Goal: Task Accomplishment & Management: Manage account settings

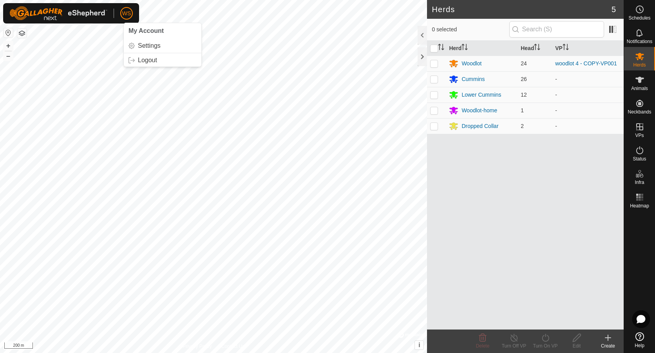
click at [22, 31] on button "button" at bounding box center [21, 33] width 9 height 9
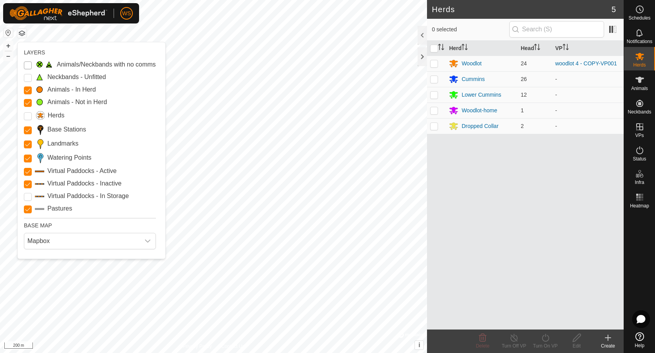
click at [27, 67] on Issue "Animals/Neckbands with no comms" at bounding box center [28, 65] width 8 height 8
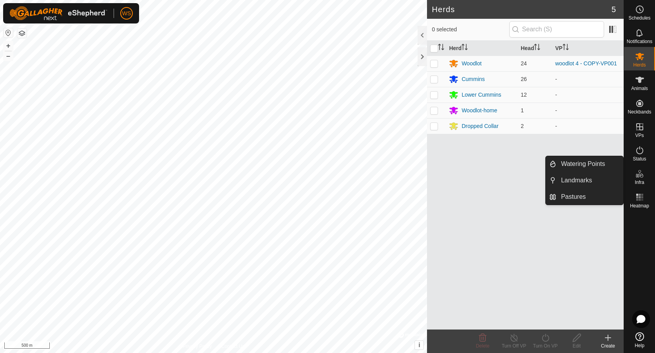
click at [640, 180] on span "Infra" at bounding box center [638, 182] width 9 height 5
click at [578, 194] on link "Pastures" at bounding box center [589, 197] width 67 height 16
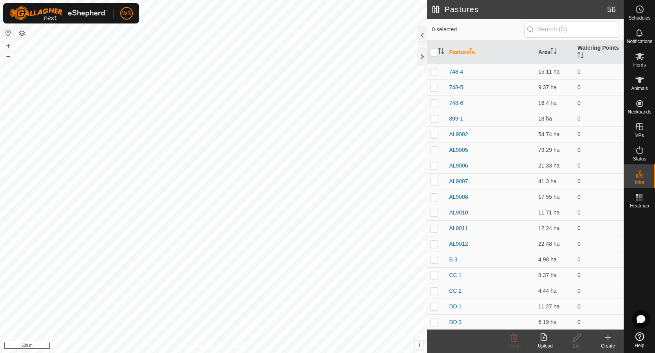
click at [544, 341] on icon at bounding box center [544, 337] width 9 height 9
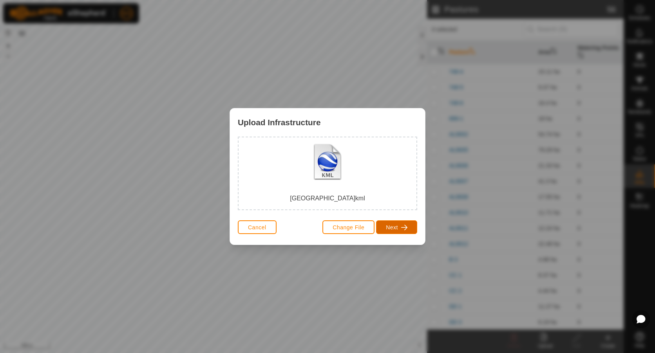
drag, startPoint x: 395, startPoint y: 228, endPoint x: 401, endPoint y: 230, distance: 6.6
click at [396, 228] on span "Next" at bounding box center [392, 227] width 12 height 6
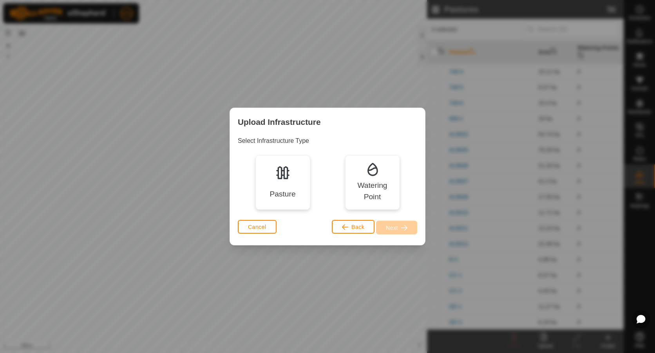
click at [263, 193] on div "Pasture" at bounding box center [282, 182] width 55 height 55
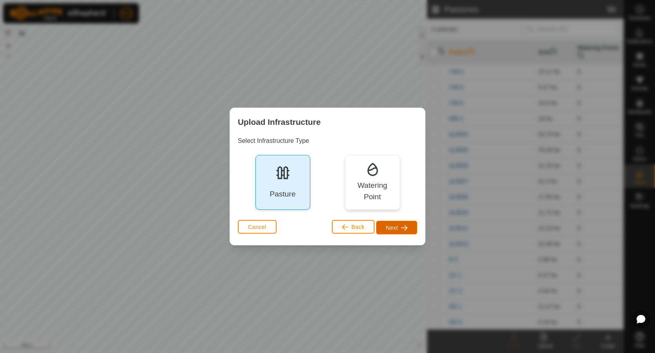
click at [395, 229] on span "Next" at bounding box center [392, 228] width 12 height 6
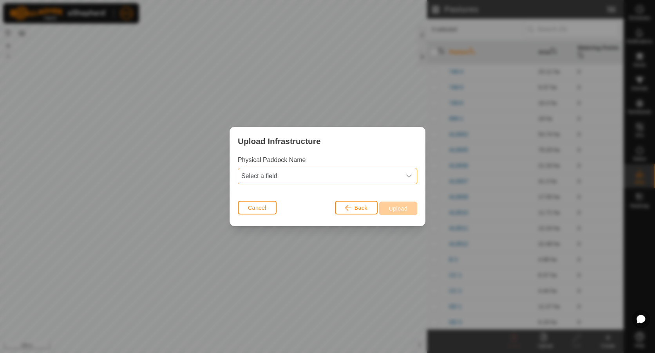
click at [331, 177] on span "Select a field" at bounding box center [319, 176] width 163 height 16
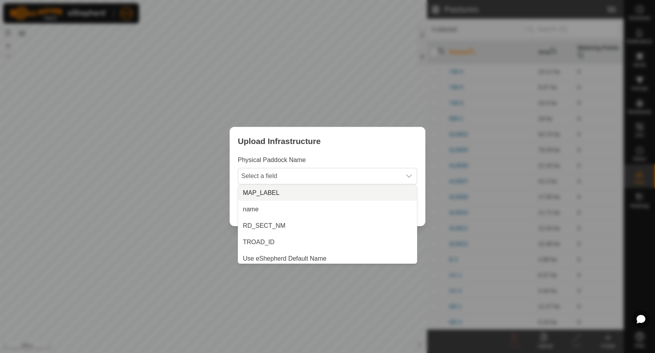
click at [324, 189] on li "MAP_LABEL" at bounding box center [327, 193] width 179 height 16
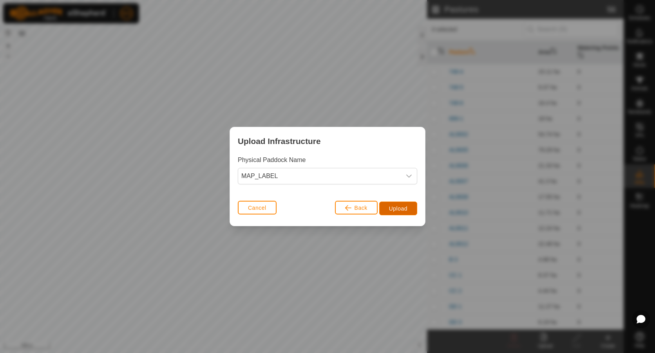
click at [394, 206] on span "Upload" at bounding box center [398, 209] width 18 height 6
click at [403, 208] on span "Upload" at bounding box center [398, 209] width 18 height 6
click at [260, 207] on span "Cancel" at bounding box center [257, 208] width 18 height 6
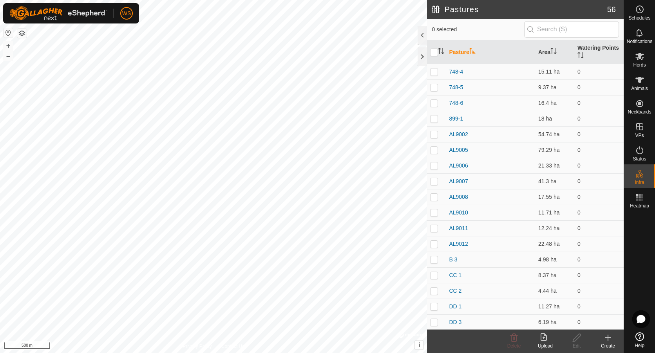
click at [543, 340] on icon at bounding box center [543, 337] width 6 height 8
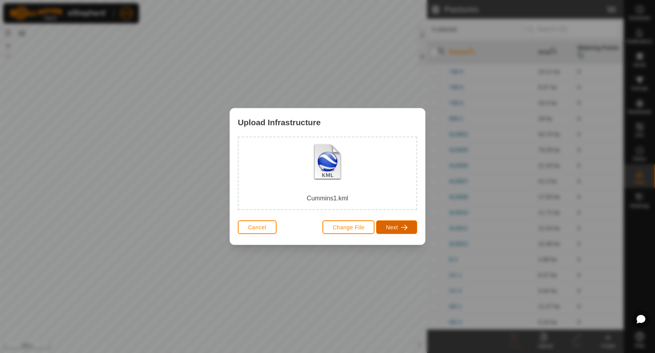
click at [395, 226] on span "Next" at bounding box center [392, 227] width 12 height 6
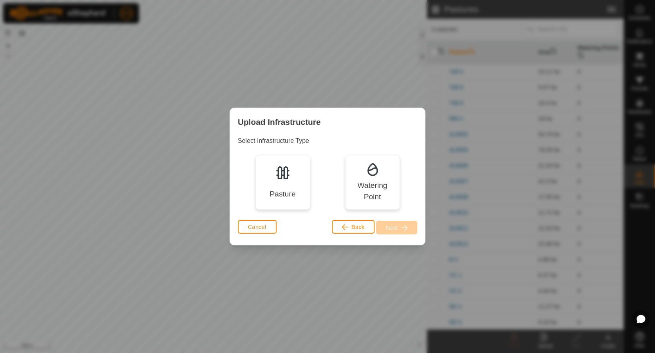
drag, startPoint x: 284, startPoint y: 195, endPoint x: 295, endPoint y: 201, distance: 12.4
click at [291, 199] on div "Pasture" at bounding box center [282, 194] width 26 height 11
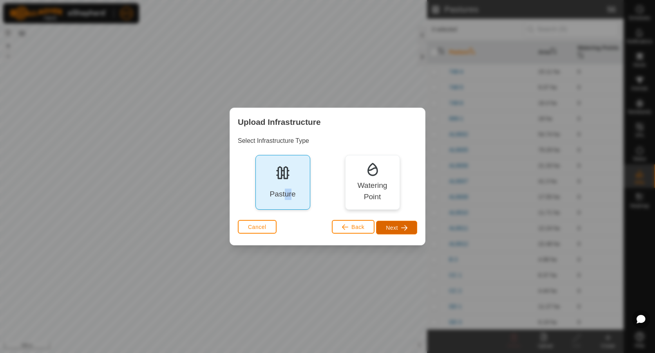
click at [394, 231] on span "Next" at bounding box center [392, 228] width 12 height 6
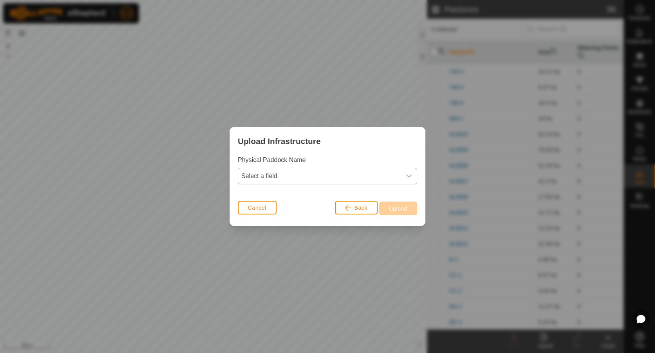
click at [328, 175] on span "Select a field" at bounding box center [319, 176] width 163 height 16
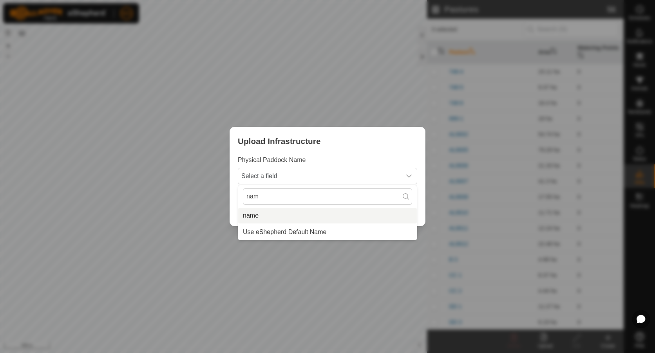
type input "nam"
click at [258, 216] on li "name" at bounding box center [327, 216] width 179 height 16
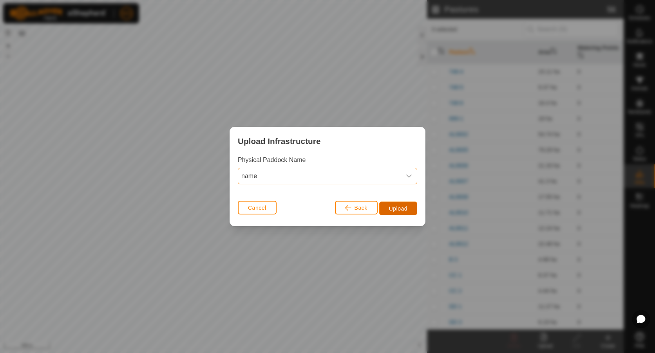
click at [396, 209] on span "Upload" at bounding box center [398, 209] width 18 height 6
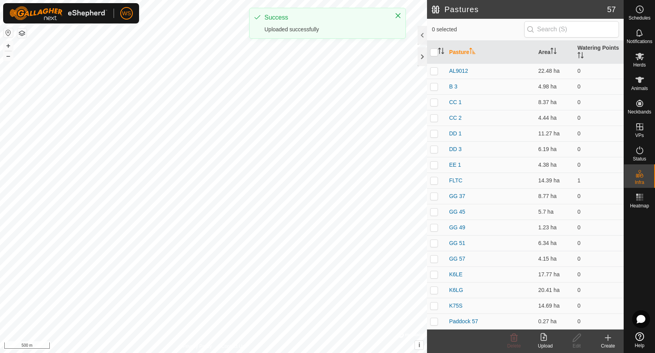
scroll to position [235, 0]
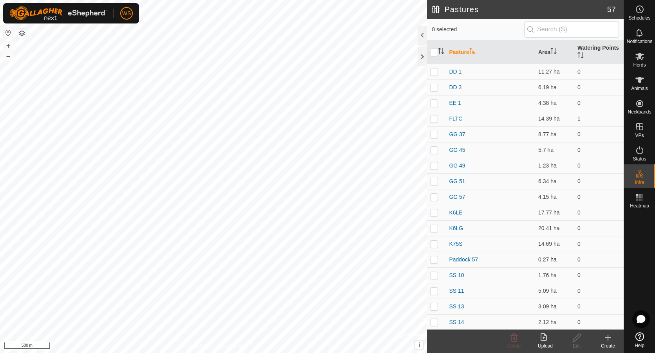
click at [434, 260] on p-checkbox at bounding box center [434, 260] width 8 height 6
checkbox input "true"
click at [577, 342] on icon at bounding box center [577, 337] width 10 height 9
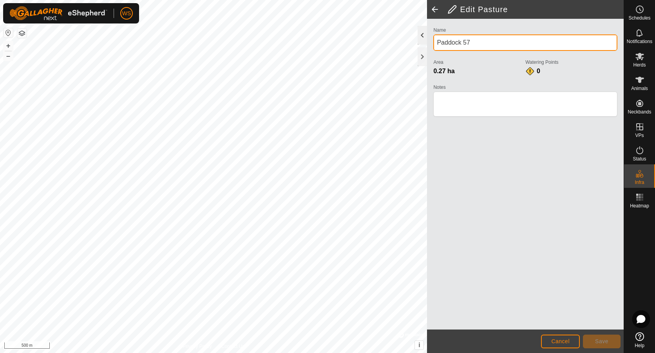
click at [394, 41] on div "Privacy Policy Contact Us + – ⇧ i © Mapbox , © OpenStreetMap , Improve this map…" at bounding box center [312, 176] width 624 height 353
type input "Road 1"
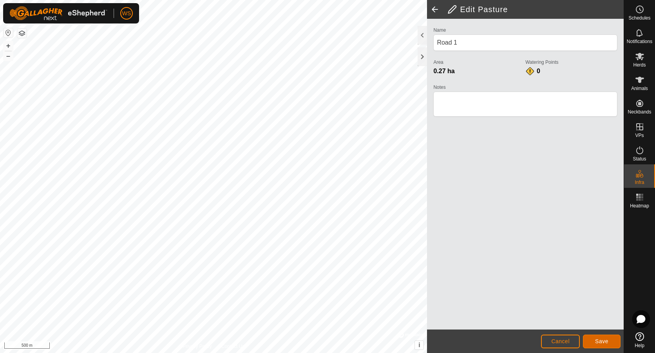
click at [595, 338] on button "Save" at bounding box center [602, 342] width 38 height 14
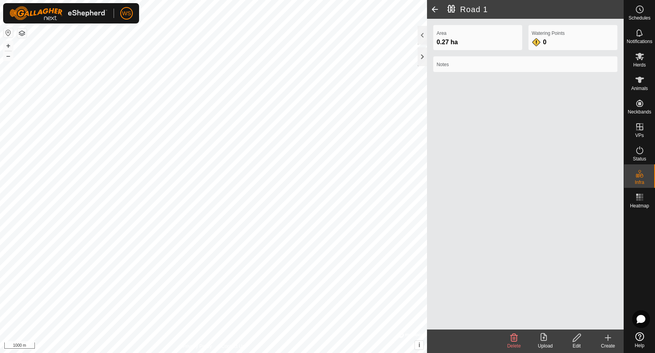
click at [434, 11] on span at bounding box center [435, 9] width 16 height 19
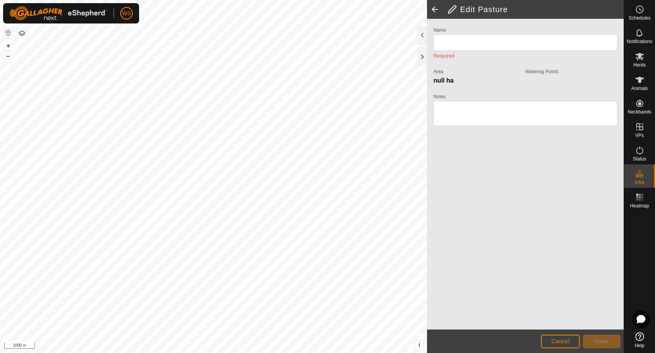
type input "Road 1"
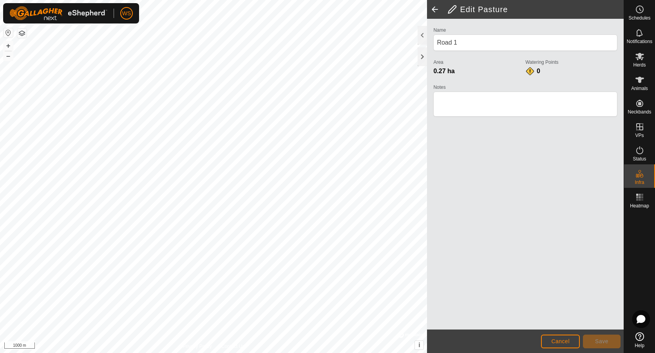
click at [434, 11] on span at bounding box center [435, 9] width 16 height 19
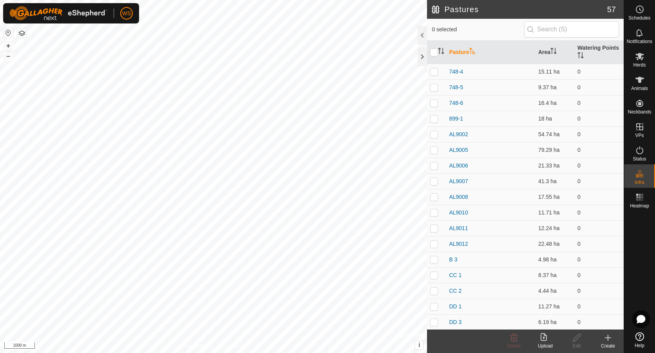
click at [543, 343] on div "Upload" at bounding box center [545, 346] width 31 height 7
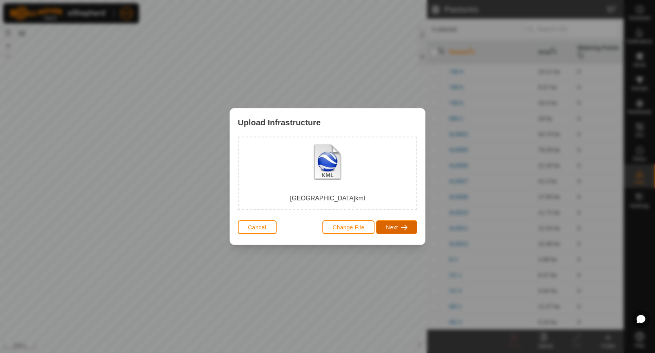
click at [392, 228] on span "Next" at bounding box center [392, 227] width 12 height 6
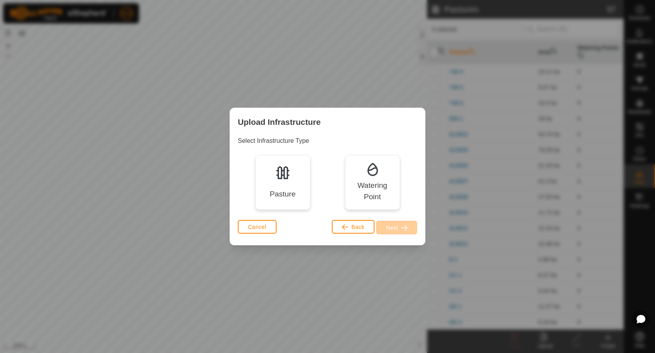
drag, startPoint x: 286, startPoint y: 186, endPoint x: 291, endPoint y: 189, distance: 6.3
click at [289, 187] on div "Pasture" at bounding box center [282, 182] width 55 height 55
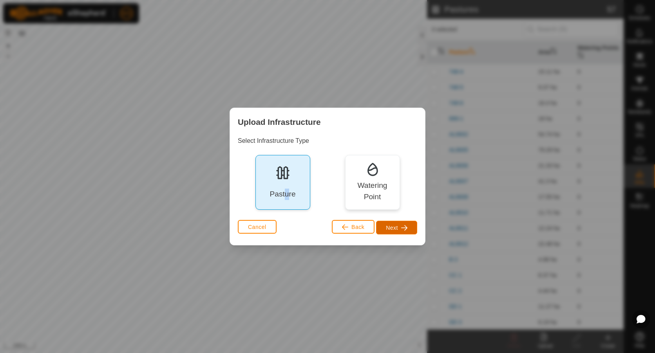
click at [392, 227] on span "Next" at bounding box center [392, 228] width 12 height 6
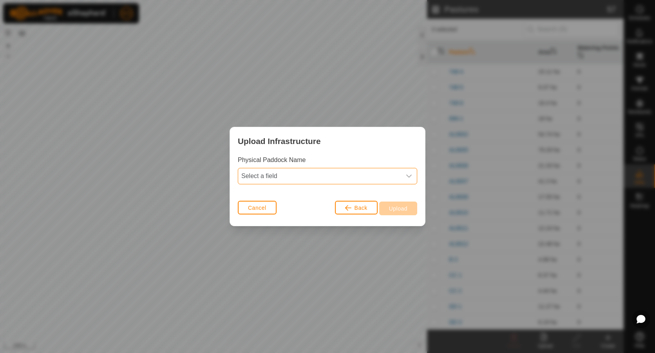
click at [355, 179] on span "Select a field" at bounding box center [319, 176] width 163 height 16
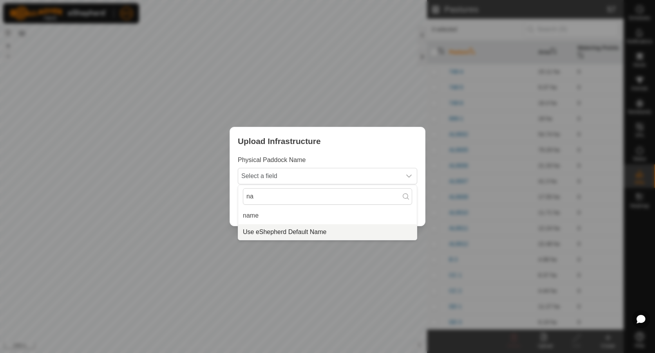
type input "na"
click at [274, 232] on li "Use eShepherd Default Name" at bounding box center [327, 232] width 179 height 16
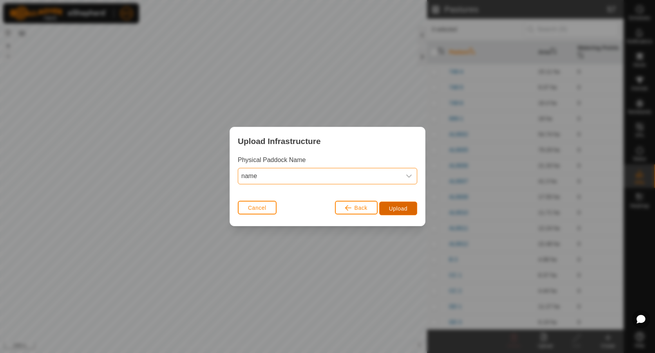
click at [403, 208] on span "Upload" at bounding box center [398, 209] width 18 height 6
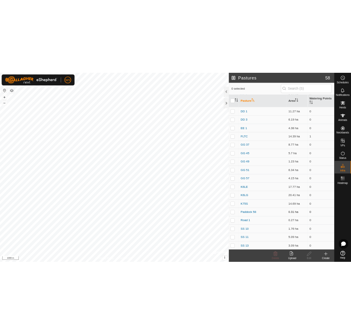
scroll to position [274, 0]
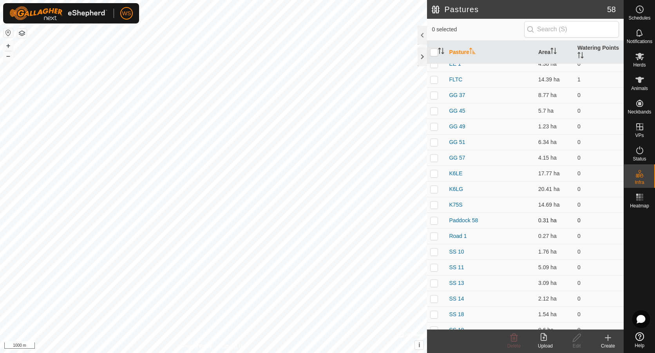
click at [435, 222] on p-checkbox at bounding box center [434, 220] width 8 height 6
checkbox input "true"
click at [577, 343] on div "Edit" at bounding box center [576, 346] width 31 height 7
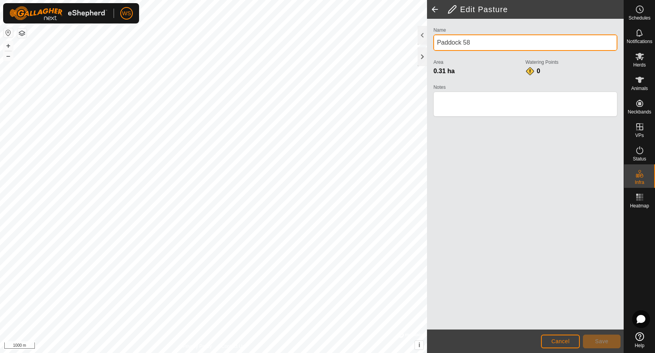
click at [358, 41] on div "Privacy Policy Contact Us + – ⇧ i © Mapbox , © OpenStreetMap , Improve this map…" at bounding box center [312, 176] width 624 height 353
click at [453, 44] on input "Roads 2" at bounding box center [525, 42] width 184 height 16
type input "Road 2"
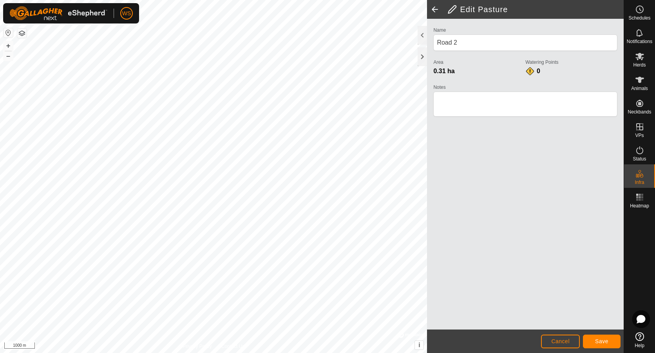
click at [603, 334] on footer "Cancel Save" at bounding box center [525, 341] width 197 height 23
click at [609, 346] on button "Save" at bounding box center [602, 342] width 38 height 14
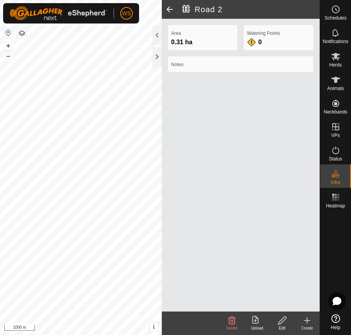
click at [255, 322] on icon at bounding box center [256, 320] width 9 height 9
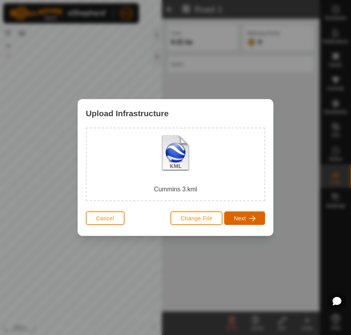
click at [240, 220] on span "Next" at bounding box center [240, 218] width 12 height 6
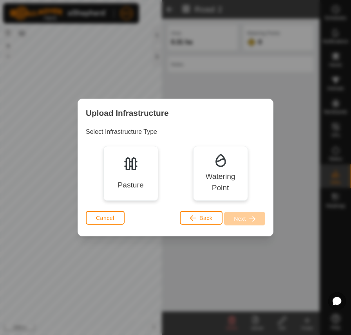
drag, startPoint x: 127, startPoint y: 184, endPoint x: 164, endPoint y: 202, distance: 41.9
click at [127, 184] on div "Pasture" at bounding box center [130, 185] width 26 height 11
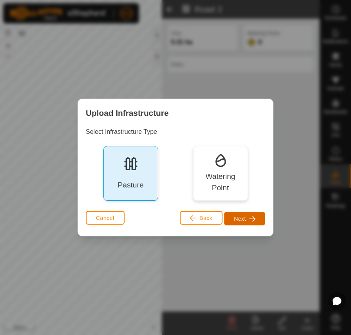
click at [245, 221] on span "Next" at bounding box center [240, 219] width 12 height 6
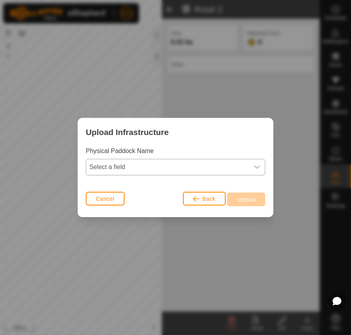
click at [156, 161] on span "Select a field" at bounding box center [167, 167] width 163 height 16
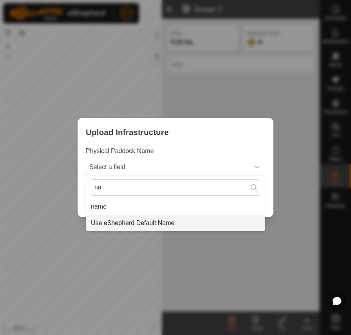
type input "na"
click at [133, 221] on li "Use eShepherd Default Name" at bounding box center [175, 223] width 179 height 16
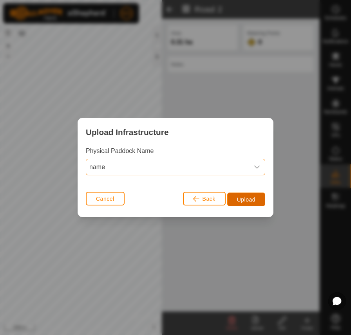
click at [243, 197] on span "Upload" at bounding box center [246, 200] width 18 height 6
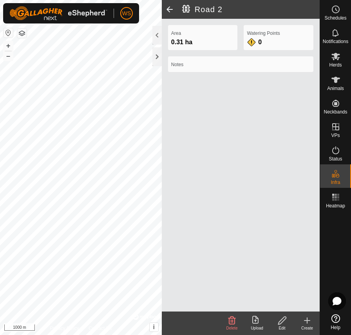
click at [168, 9] on span at bounding box center [170, 9] width 16 height 19
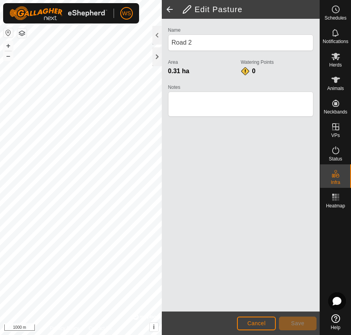
click at [168, 9] on span at bounding box center [170, 9] width 16 height 19
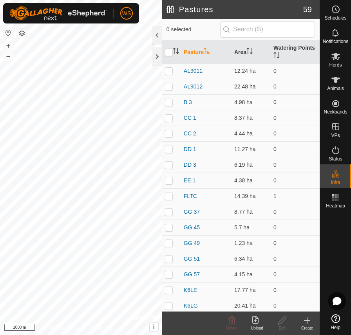
scroll to position [235, 0]
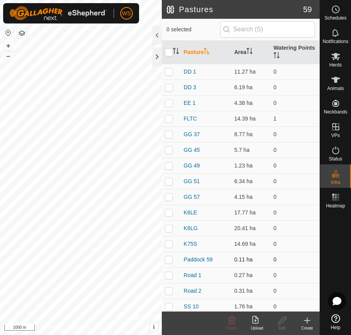
click at [168, 260] on p-checkbox at bounding box center [169, 260] width 8 height 6
checkbox input "true"
click at [283, 322] on icon at bounding box center [282, 320] width 10 height 9
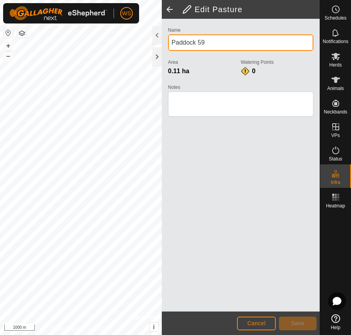
click at [63, 33] on div "Privacy Policy Contact Us + – ⇧ i © Mapbox , © OpenStreetMap , Improve this map…" at bounding box center [160, 167] width 320 height 335
type input "Road 3"
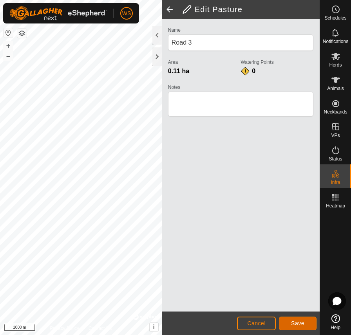
click at [296, 322] on span "Save" at bounding box center [297, 323] width 13 height 6
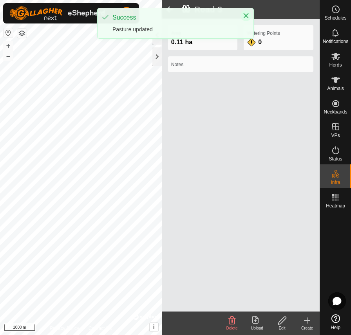
click at [245, 16] on icon "Close" at bounding box center [246, 16] width 6 height 6
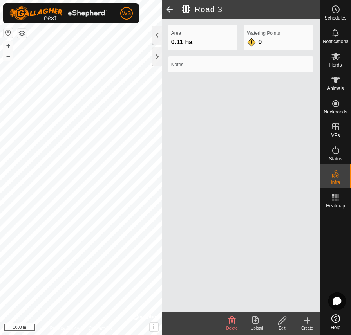
click at [171, 7] on span at bounding box center [170, 9] width 16 height 19
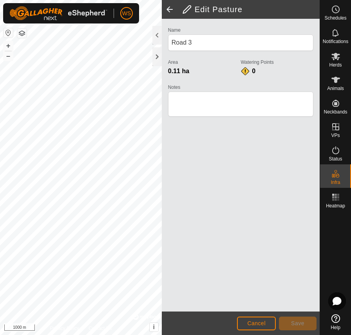
click at [171, 7] on span at bounding box center [170, 9] width 16 height 19
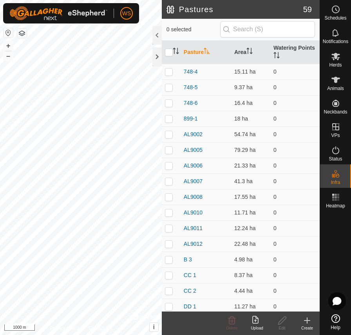
click at [257, 325] on div "Upload" at bounding box center [256, 328] width 25 height 6
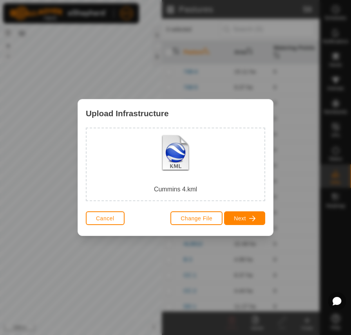
drag, startPoint x: 244, startPoint y: 228, endPoint x: 246, endPoint y: 219, distance: 8.6
click at [246, 219] on div "Change File Next" at bounding box center [217, 218] width 95 height 19
click at [248, 218] on button "Next" at bounding box center [244, 218] width 41 height 14
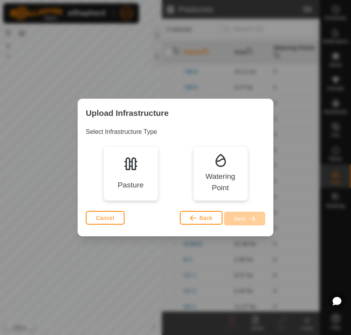
click at [123, 167] on img at bounding box center [131, 164] width 16 height 16
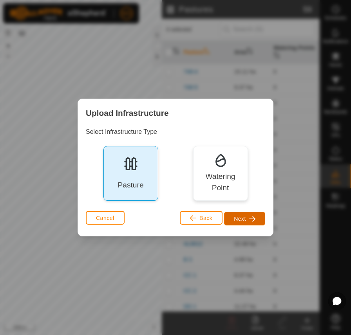
click at [233, 219] on button "Next" at bounding box center [244, 219] width 41 height 14
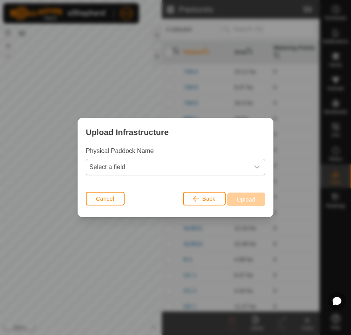
click at [129, 164] on span "Select a field" at bounding box center [167, 167] width 163 height 16
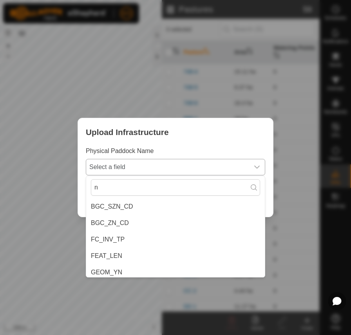
type input "na"
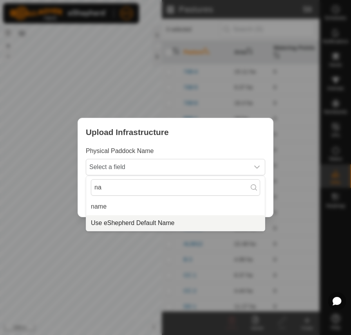
click at [126, 219] on li "Use eShepherd Default Name" at bounding box center [175, 223] width 179 height 16
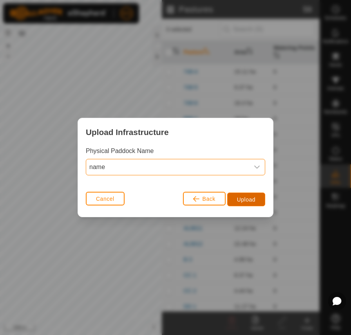
click at [258, 198] on button "Upload" at bounding box center [246, 200] width 38 height 14
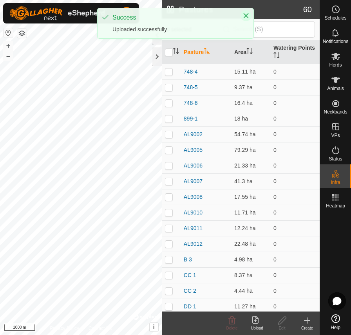
click at [246, 16] on icon "Close" at bounding box center [246, 15] width 5 height 5
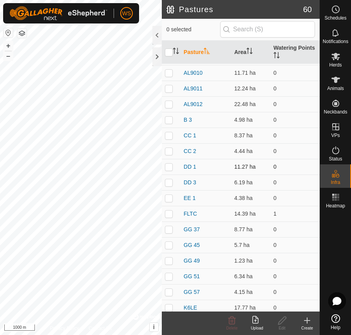
scroll to position [235, 0]
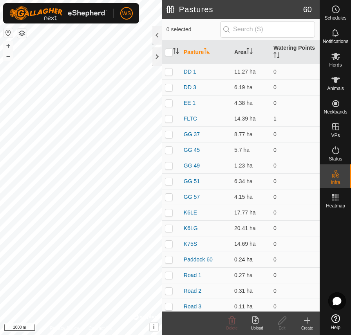
click at [168, 260] on p-checkbox at bounding box center [169, 260] width 8 height 6
checkbox input "true"
click at [284, 321] on icon at bounding box center [282, 320] width 10 height 9
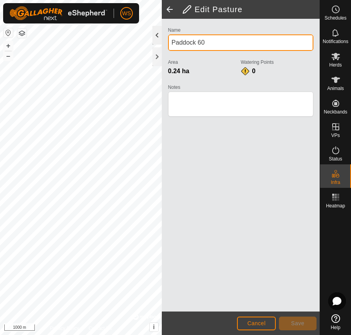
click at [108, 33] on div "Privacy Policy Contact Us + – ⇧ i © Mapbox , © OpenStreetMap , Improve this map…" at bounding box center [160, 167] width 320 height 335
type input "[STREET_ADDRESS]"
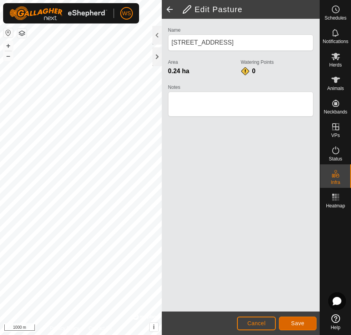
click at [299, 322] on span "Save" at bounding box center [297, 323] width 13 height 6
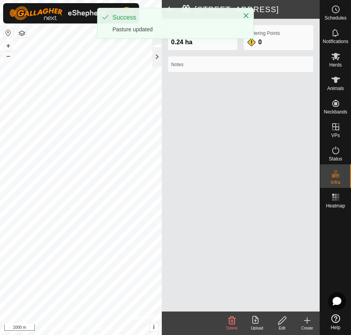
click at [170, 6] on span at bounding box center [170, 9] width 16 height 19
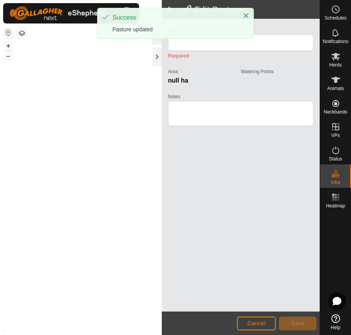
type input "[STREET_ADDRESS]"
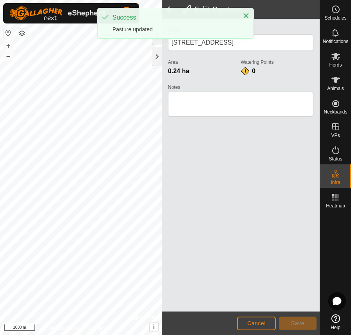
click at [170, 6] on span at bounding box center [170, 9] width 16 height 19
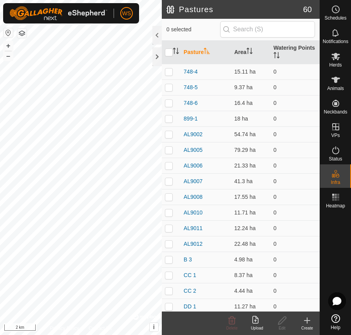
click at [256, 320] on icon at bounding box center [256, 320] width 9 height 9
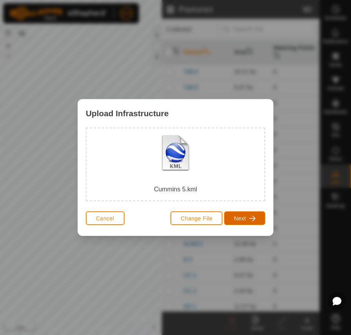
click at [247, 221] on button "Next" at bounding box center [244, 218] width 41 height 14
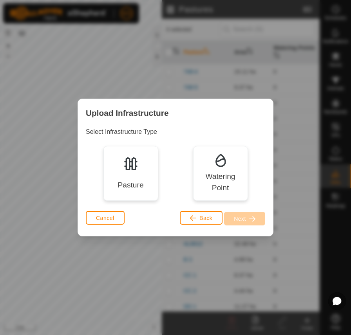
click at [141, 181] on div "Pasture" at bounding box center [130, 185] width 26 height 11
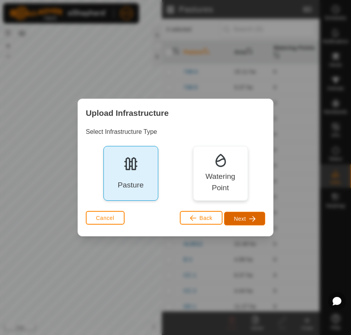
click at [233, 219] on button "Next" at bounding box center [244, 219] width 41 height 14
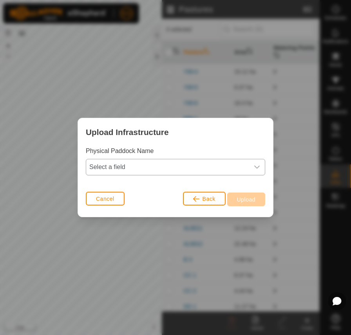
click at [146, 165] on span "Select a field" at bounding box center [167, 167] width 163 height 16
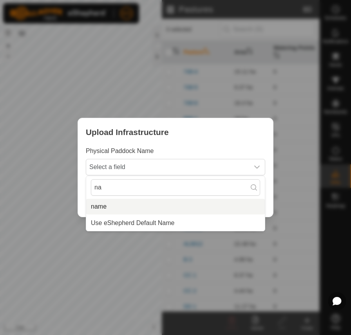
type input "na"
click at [113, 205] on li "name" at bounding box center [175, 207] width 179 height 16
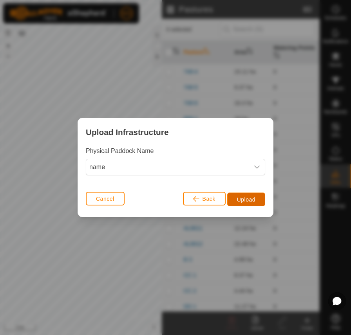
click at [237, 198] on span "Upload" at bounding box center [246, 200] width 18 height 6
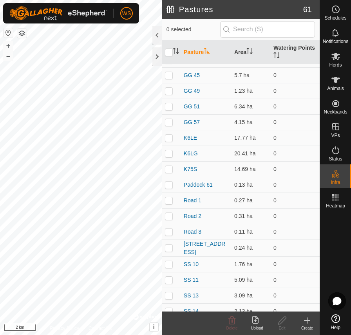
scroll to position [313, 0]
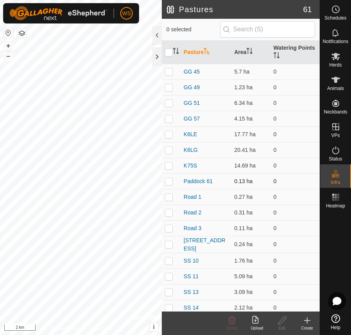
click at [170, 183] on p-checkbox at bounding box center [169, 181] width 8 height 6
checkbox input "true"
click at [280, 322] on icon at bounding box center [282, 320] width 10 height 9
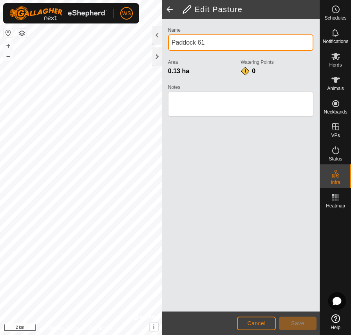
click at [49, 38] on div "Privacy Policy Contact Us + – ⇧ i © Mapbox , © OpenStreetMap , Improve this map…" at bounding box center [160, 167] width 320 height 335
type input "[STREET_ADDRESS]"
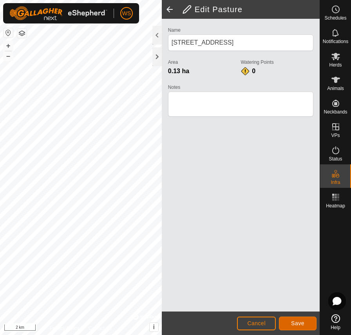
click at [297, 320] on span "Save" at bounding box center [297, 323] width 13 height 6
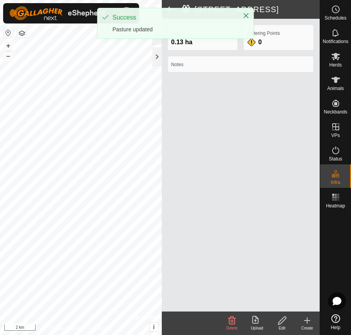
click at [170, 7] on span at bounding box center [170, 9] width 16 height 19
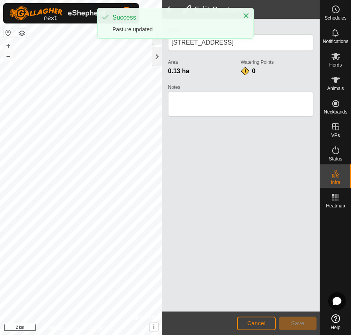
click at [170, 7] on span at bounding box center [170, 9] width 16 height 19
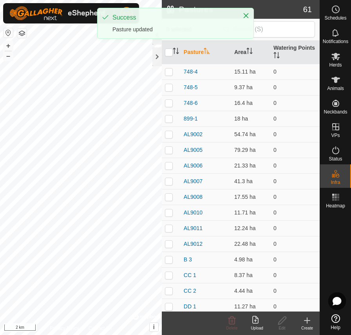
click at [261, 327] on div "Upload" at bounding box center [256, 328] width 25 height 6
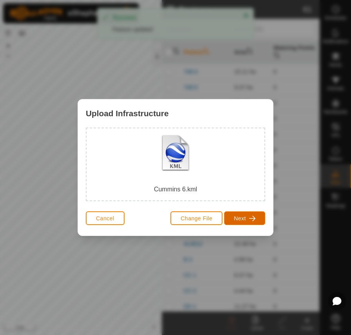
click at [249, 221] on span "button" at bounding box center [252, 218] width 6 height 6
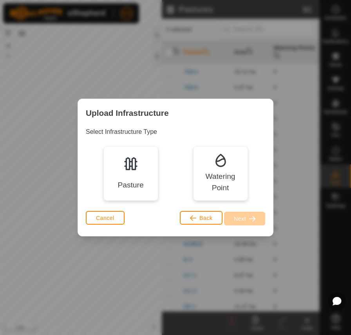
click at [140, 173] on div "Pasture" at bounding box center [130, 173] width 55 height 55
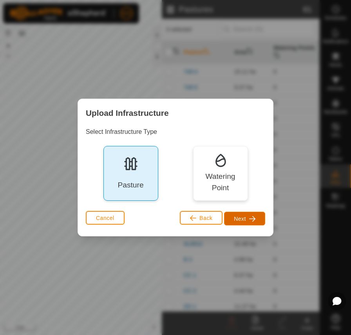
click at [247, 221] on button "Next" at bounding box center [244, 219] width 41 height 14
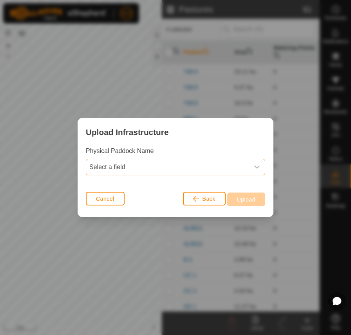
click at [109, 171] on span "Select a field" at bounding box center [167, 167] width 163 height 16
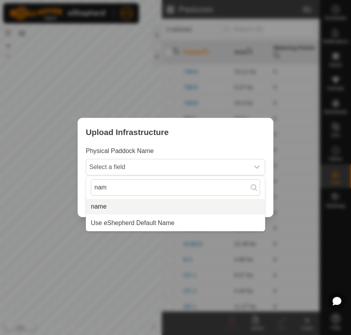
type input "nam"
click at [101, 205] on li "name" at bounding box center [175, 207] width 179 height 16
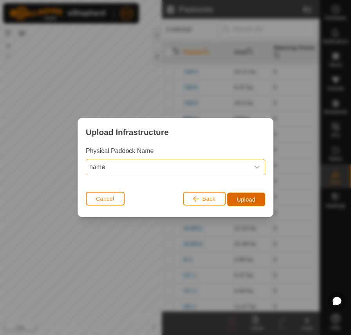
click at [244, 201] on span "Upload" at bounding box center [246, 200] width 18 height 6
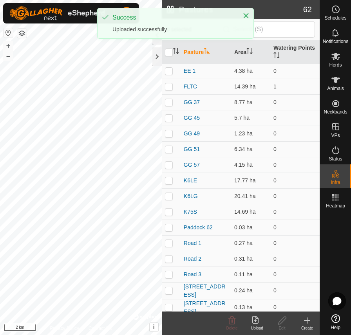
scroll to position [274, 0]
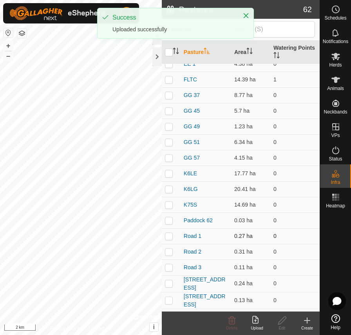
drag, startPoint x: 168, startPoint y: 222, endPoint x: 179, endPoint y: 238, distance: 19.0
click at [168, 222] on p-checkbox at bounding box center [169, 220] width 8 height 6
checkbox input "true"
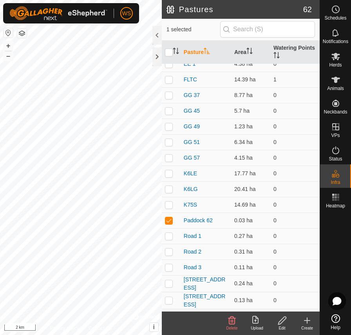
click at [286, 322] on icon at bounding box center [282, 320] width 10 height 9
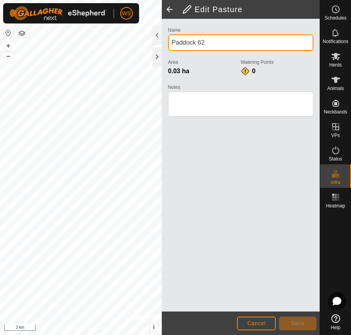
click at [87, 32] on div "Privacy Policy Contact Us + – ⇧ i © Mapbox , © OpenStreetMap , Improve this map…" at bounding box center [160, 167] width 320 height 335
type input "[STREET_ADDRESS]"
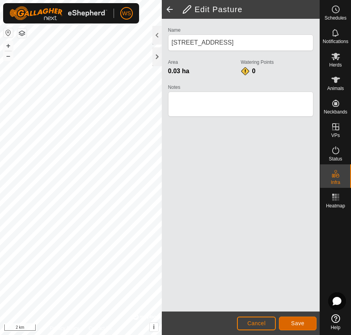
click at [296, 320] on span "Save" at bounding box center [297, 323] width 13 height 6
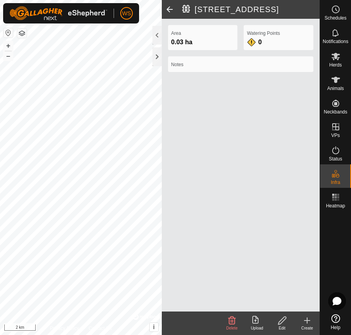
click at [168, 8] on span at bounding box center [170, 9] width 16 height 19
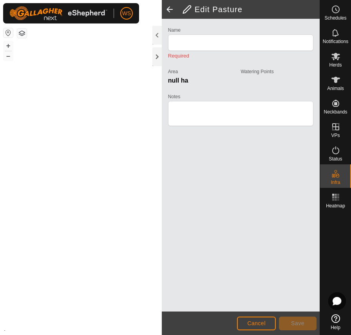
type input "[STREET_ADDRESS]"
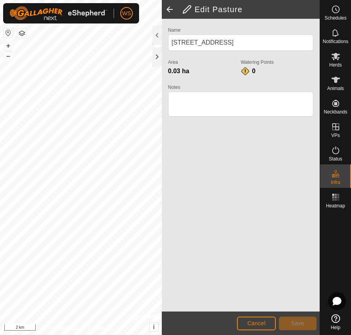
click at [168, 8] on span at bounding box center [170, 9] width 16 height 19
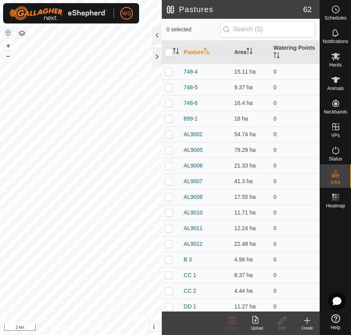
click at [255, 330] on div "Upload" at bounding box center [256, 328] width 25 height 6
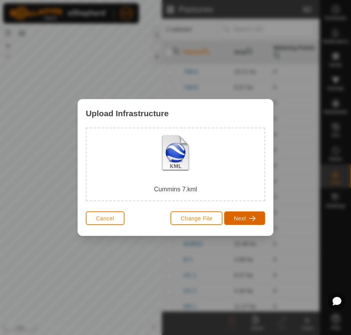
click at [236, 223] on button "Next" at bounding box center [244, 218] width 41 height 14
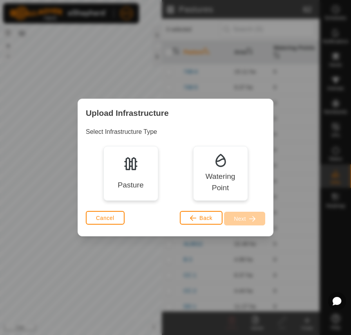
click at [144, 188] on div "Pasture" at bounding box center [130, 173] width 55 height 55
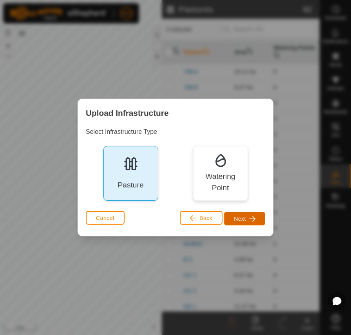
click at [246, 219] on button "Next" at bounding box center [244, 219] width 41 height 14
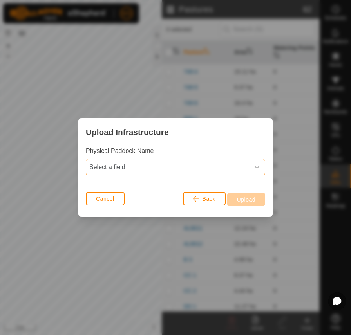
click at [153, 166] on span "Select a field" at bounding box center [167, 167] width 163 height 16
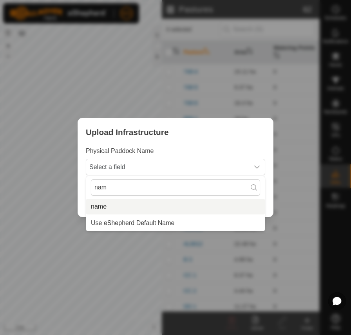
type input "nam"
click at [141, 203] on li "name" at bounding box center [175, 207] width 179 height 16
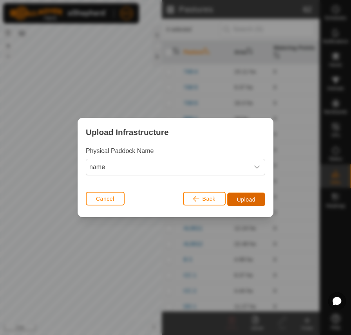
click at [241, 200] on span "Upload" at bounding box center [246, 200] width 18 height 6
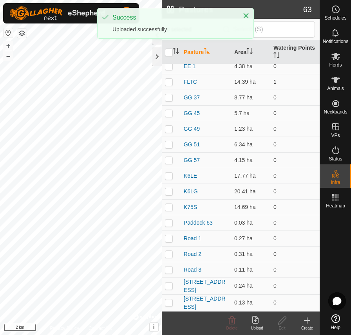
scroll to position [274, 0]
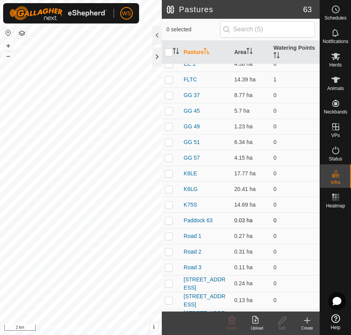
drag, startPoint x: 171, startPoint y: 223, endPoint x: 173, endPoint y: 229, distance: 6.0
click at [170, 223] on p-checkbox at bounding box center [169, 220] width 8 height 6
checkbox input "true"
click at [282, 321] on icon at bounding box center [282, 320] width 10 height 9
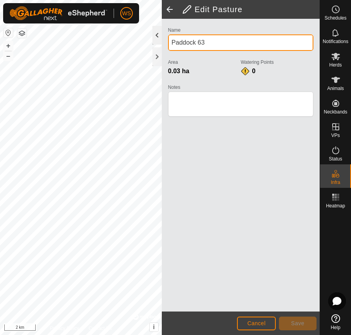
click at [112, 29] on div "Privacy Policy Contact Us + – ⇧ i © Mapbox , © OpenStreetMap , Improve this map…" at bounding box center [160, 167] width 320 height 335
type input "[STREET_ADDRESS]"
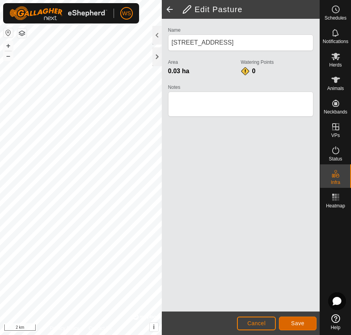
click at [296, 323] on span "Save" at bounding box center [297, 323] width 13 height 6
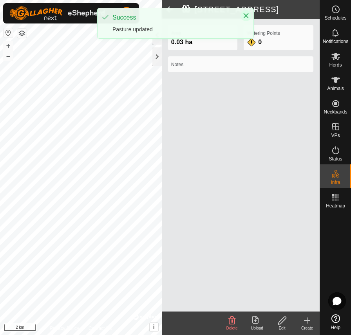
click at [246, 16] on icon "Close" at bounding box center [246, 16] width 6 height 6
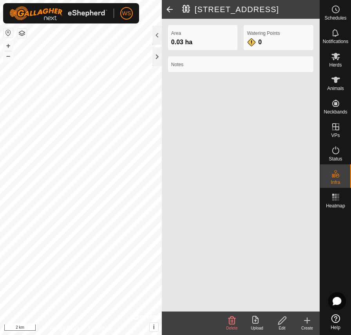
click at [166, 8] on span at bounding box center [170, 9] width 16 height 19
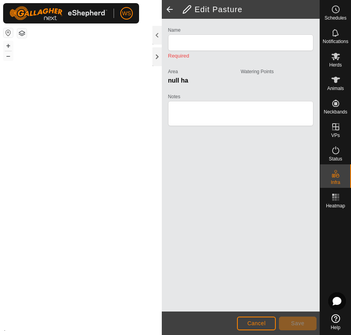
type input "[STREET_ADDRESS]"
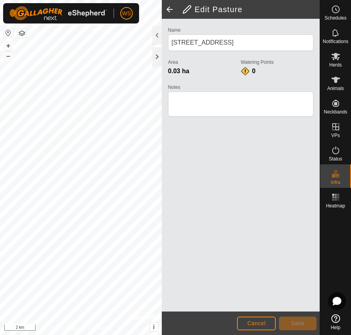
click at [168, 9] on span at bounding box center [170, 9] width 16 height 19
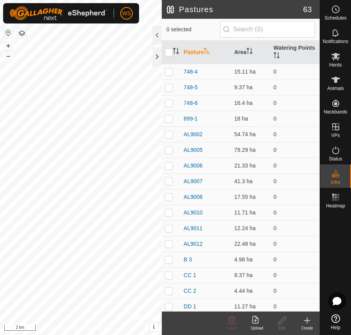
click at [260, 325] on icon at bounding box center [256, 320] width 9 height 9
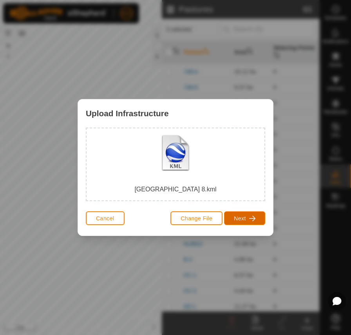
click at [246, 217] on button "Next" at bounding box center [244, 218] width 41 height 14
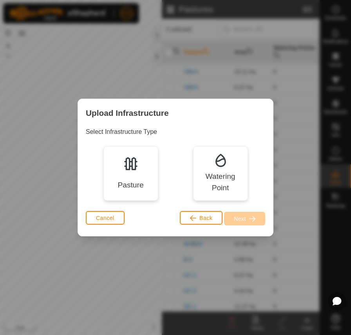
click at [148, 184] on div "Pasture" at bounding box center [130, 173] width 55 height 55
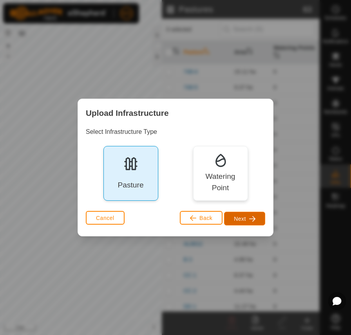
click at [235, 219] on span "Next" at bounding box center [240, 219] width 12 height 6
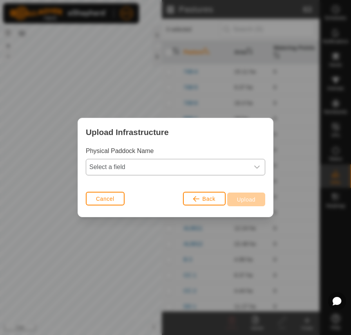
click at [140, 170] on span "Select a field" at bounding box center [167, 167] width 163 height 16
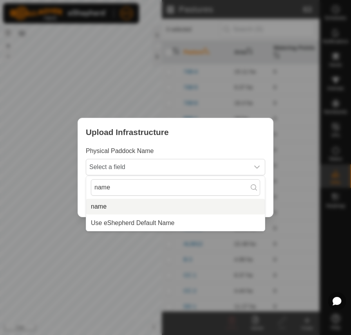
type input "name"
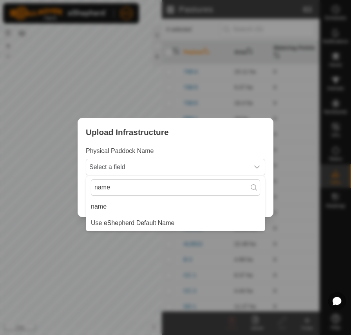
click at [100, 206] on li "name" at bounding box center [175, 207] width 179 height 16
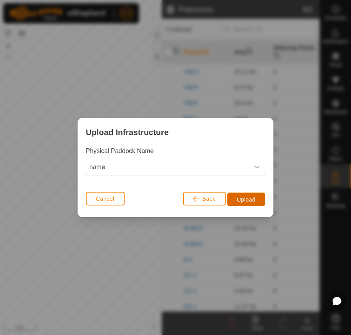
click at [251, 200] on span "Upload" at bounding box center [246, 200] width 18 height 6
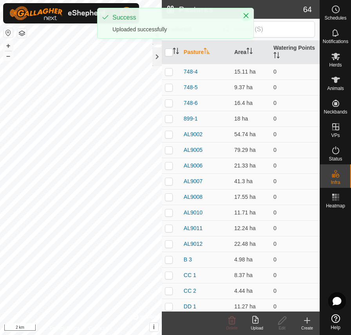
click at [247, 16] on button "Close" at bounding box center [245, 15] width 11 height 11
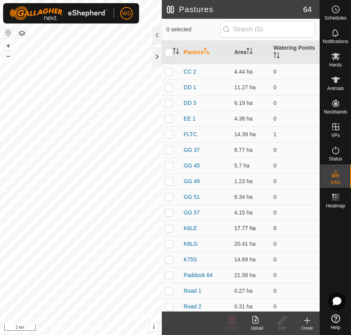
scroll to position [235, 0]
click at [168, 264] on td at bounding box center [171, 260] width 19 height 16
checkbox input "true"
click at [282, 321] on icon at bounding box center [282, 320] width 10 height 9
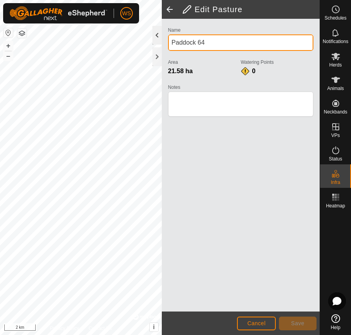
click at [133, 39] on div "Privacy Policy Contact Us + – ⇧ i © Mapbox , © OpenStreetMap , Improve this map…" at bounding box center [160, 167] width 320 height 335
type input "[STREET_ADDRESS]"
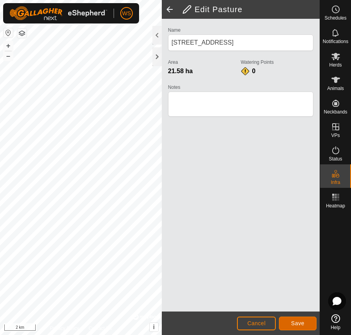
click at [297, 320] on button "Save" at bounding box center [298, 324] width 38 height 14
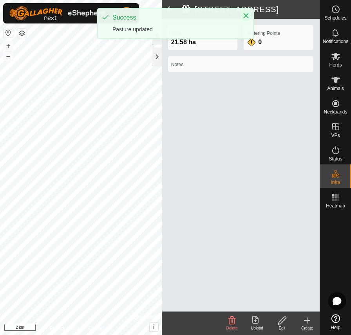
click at [243, 14] on icon "Close" at bounding box center [246, 16] width 6 height 6
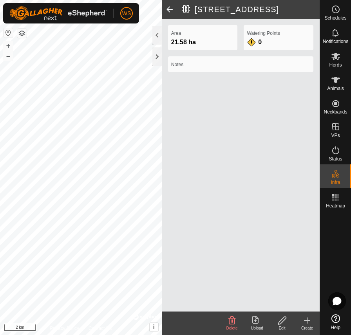
click at [169, 9] on span at bounding box center [170, 9] width 16 height 19
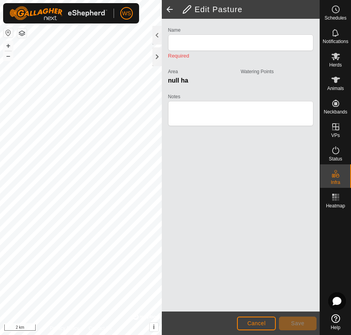
type input "[STREET_ADDRESS]"
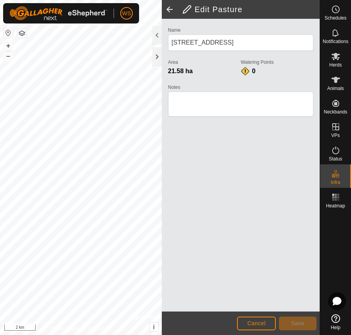
click at [169, 8] on span at bounding box center [170, 9] width 16 height 19
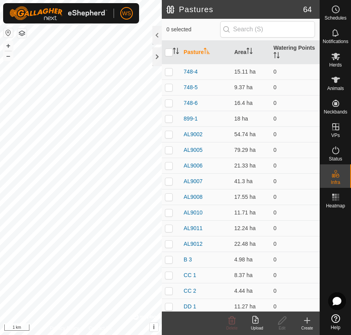
click at [260, 321] on icon at bounding box center [256, 320] width 9 height 9
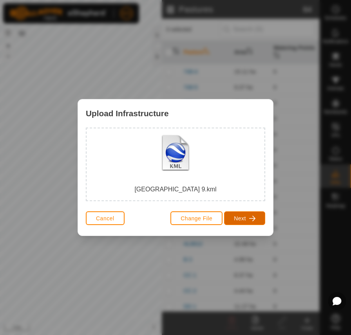
click at [239, 225] on button "Next" at bounding box center [244, 218] width 41 height 14
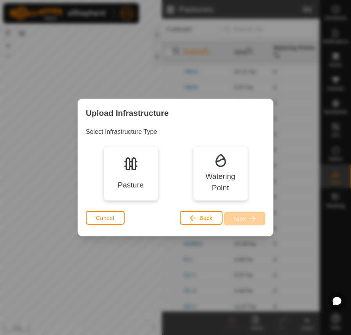
click at [143, 183] on div "Pasture" at bounding box center [130, 185] width 26 height 11
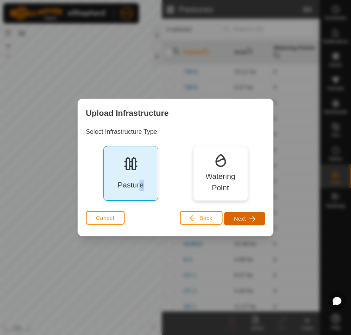
click at [257, 220] on button "Next" at bounding box center [244, 219] width 41 height 14
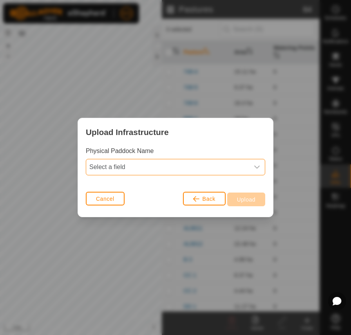
click at [135, 165] on span "Select a field" at bounding box center [167, 167] width 163 height 16
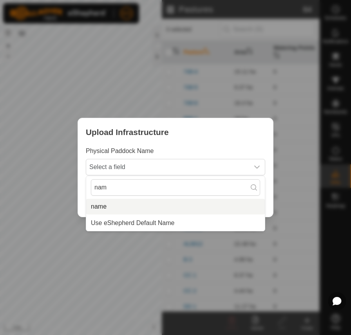
type input "nam"
click at [98, 206] on li "name" at bounding box center [175, 207] width 179 height 16
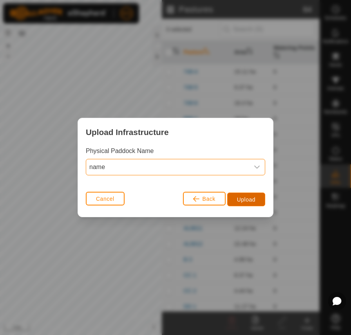
click at [254, 199] on span "Upload" at bounding box center [246, 200] width 18 height 6
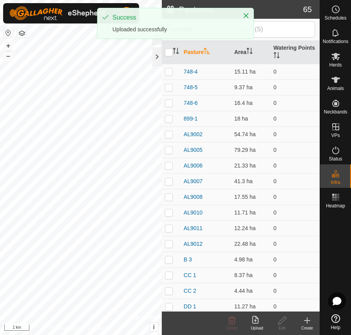
scroll to position [274, 0]
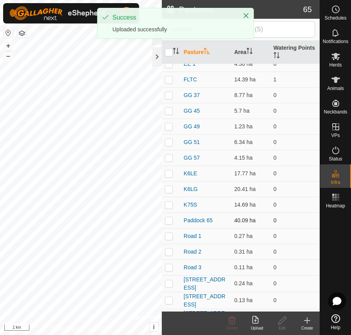
click at [169, 222] on p-checkbox at bounding box center [169, 220] width 8 height 6
checkbox input "true"
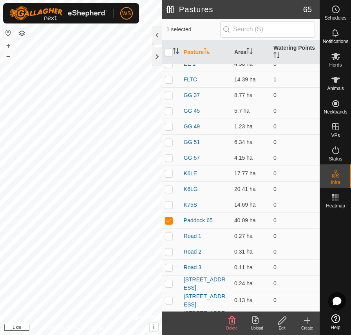
click at [282, 324] on icon at bounding box center [282, 320] width 10 height 9
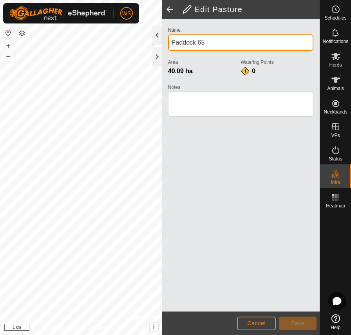
click at [131, 33] on div "Privacy Policy Contact Us + – ⇧ i © Mapbox , © OpenStreetMap , Improve this map…" at bounding box center [160, 167] width 320 height 335
type input "[STREET_ADDRESS]"
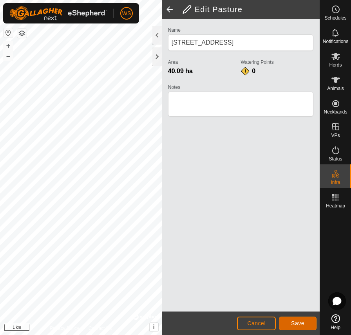
click at [295, 325] on span "Save" at bounding box center [297, 323] width 13 height 6
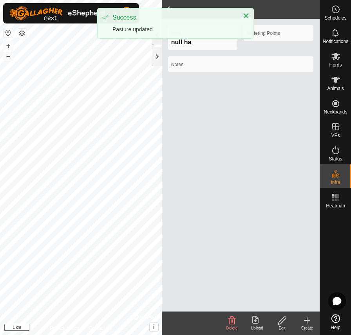
click at [170, 9] on div "Success Pasture updated" at bounding box center [176, 23] width 156 height 30
click at [169, 6] on span at bounding box center [170, 9] width 16 height 19
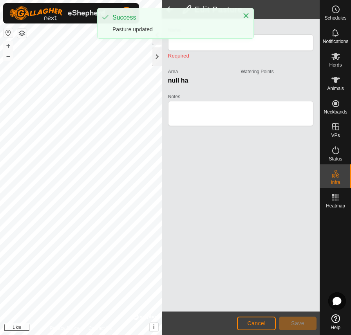
type input "[STREET_ADDRESS]"
click at [169, 6] on span at bounding box center [170, 9] width 16 height 19
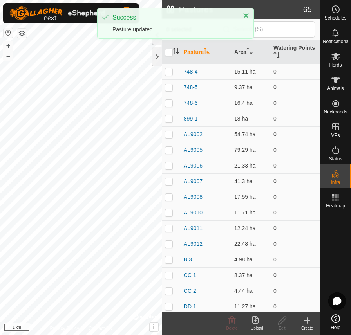
click at [257, 322] on icon at bounding box center [256, 320] width 9 height 9
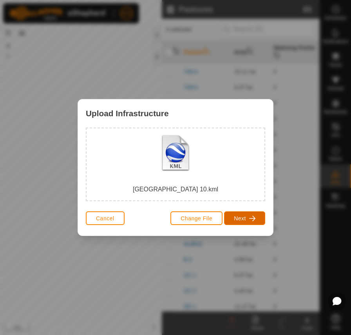
click at [245, 221] on span "Next" at bounding box center [240, 218] width 12 height 6
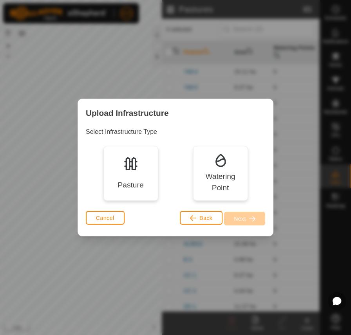
drag, startPoint x: 129, startPoint y: 186, endPoint x: 134, endPoint y: 189, distance: 5.6
click at [134, 189] on div "Pasture" at bounding box center [130, 185] width 26 height 11
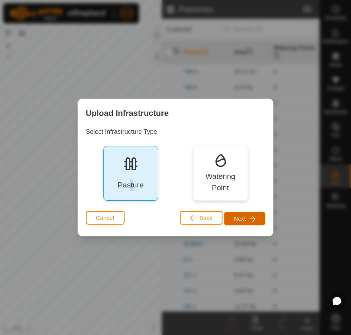
drag, startPoint x: 244, startPoint y: 218, endPoint x: 226, endPoint y: 212, distance: 18.1
click at [243, 217] on span "Next" at bounding box center [240, 219] width 12 height 6
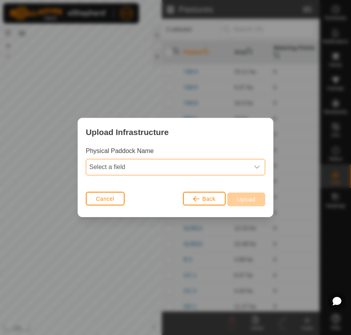
click at [141, 168] on span "Select a field" at bounding box center [167, 167] width 163 height 16
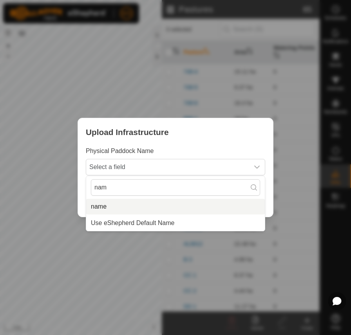
type input "nam"
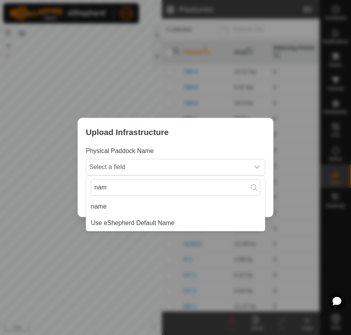
click at [101, 203] on li "name" at bounding box center [175, 207] width 179 height 16
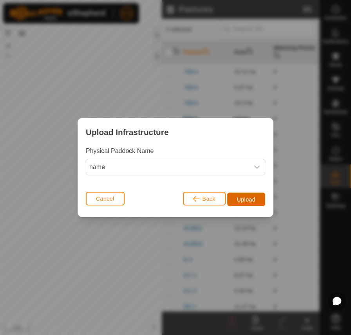
click at [242, 196] on button "Upload" at bounding box center [246, 200] width 38 height 14
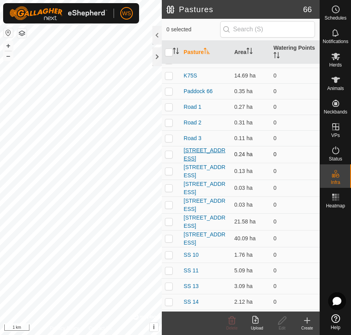
scroll to position [392, 0]
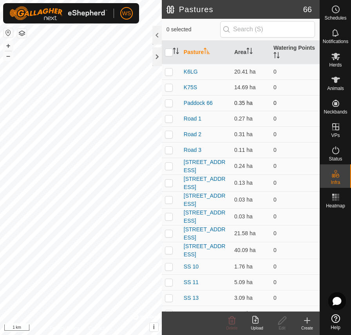
click at [167, 103] on p-checkbox at bounding box center [169, 103] width 8 height 6
checkbox input "true"
click at [284, 321] on icon at bounding box center [282, 320] width 10 height 9
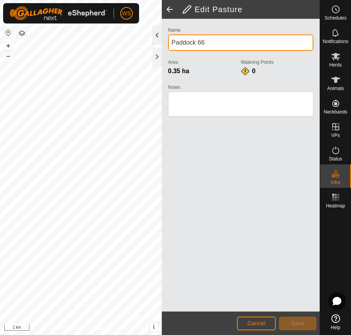
click at [107, 43] on div "Privacy Policy Contact Us + – ⇧ i © Mapbox , © OpenStreetMap , Improve this map…" at bounding box center [160, 167] width 320 height 335
type input "[STREET_ADDRESS]"
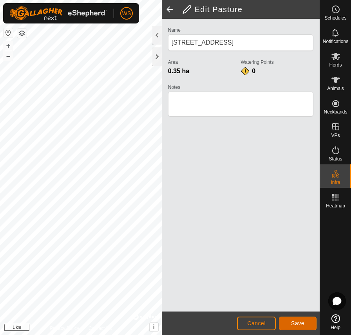
click at [295, 325] on span "Save" at bounding box center [297, 323] width 13 height 6
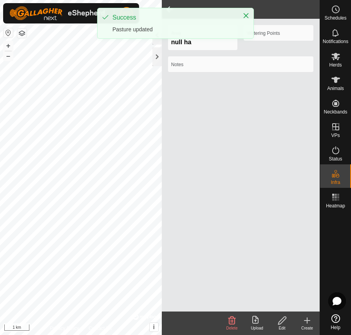
click at [168, 6] on span at bounding box center [170, 9] width 16 height 19
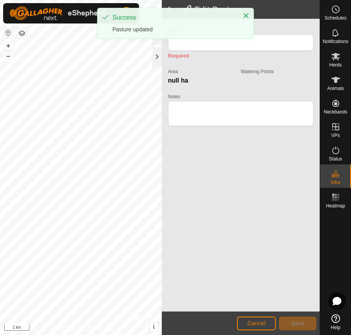
click at [168, 6] on span at bounding box center [170, 9] width 16 height 19
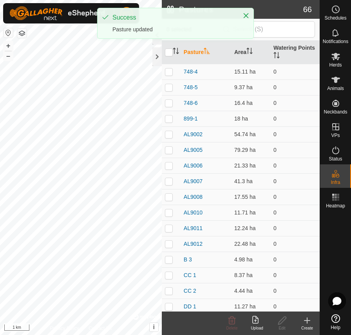
click at [256, 326] on div "Upload" at bounding box center [256, 328] width 25 height 6
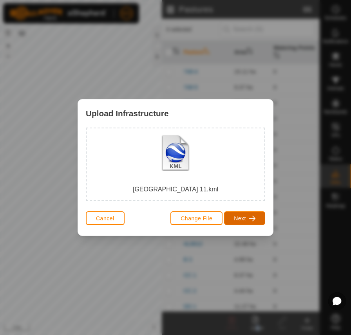
click at [237, 219] on span "Next" at bounding box center [240, 218] width 12 height 6
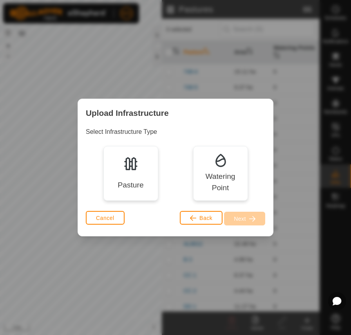
click at [103, 163] on div "Pasture" at bounding box center [130, 173] width 55 height 55
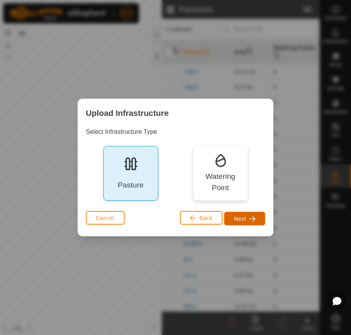
drag, startPoint x: 251, startPoint y: 217, endPoint x: 244, endPoint y: 217, distance: 6.7
click at [251, 216] on span "button" at bounding box center [252, 219] width 6 height 6
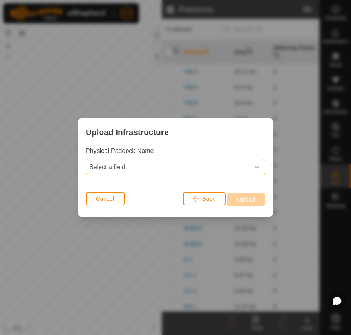
click at [143, 165] on span "Select a field" at bounding box center [167, 167] width 163 height 16
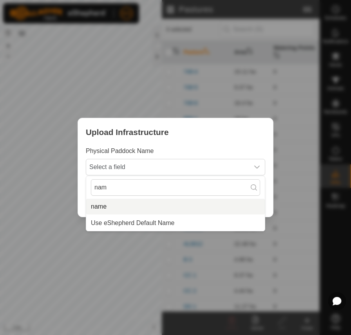
type input "nam"
click at [104, 208] on li "name" at bounding box center [175, 207] width 179 height 16
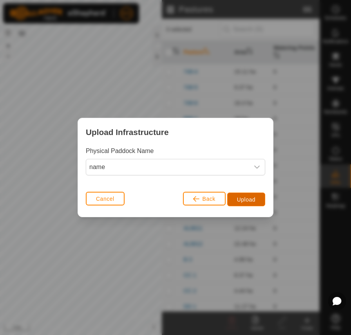
click at [249, 201] on span "Upload" at bounding box center [246, 200] width 18 height 6
click at [206, 198] on span "Back" at bounding box center [208, 199] width 13 height 6
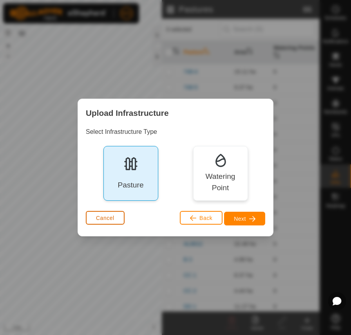
drag, startPoint x: 109, startPoint y: 220, endPoint x: 342, endPoint y: 190, distance: 235.0
click at [112, 219] on span "Cancel" at bounding box center [105, 218] width 18 height 6
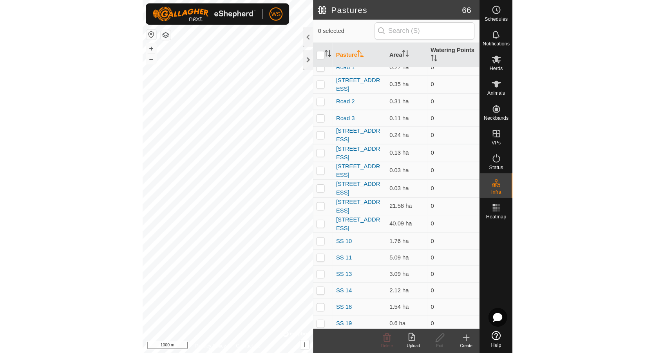
scroll to position [392, 0]
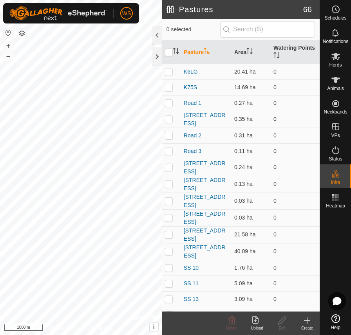
click at [169, 120] on p-checkbox at bounding box center [169, 119] width 8 height 6
checkbox input "true"
click at [168, 136] on p-checkbox at bounding box center [169, 135] width 8 height 6
checkbox input "true"
click at [167, 150] on p-checkbox at bounding box center [169, 151] width 8 height 6
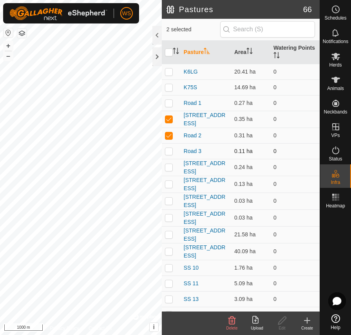
checkbox input "true"
click at [169, 164] on p-checkbox at bounding box center [169, 167] width 8 height 6
checkbox input "true"
click at [167, 181] on p-checkbox at bounding box center [169, 184] width 8 height 6
checkbox input "true"
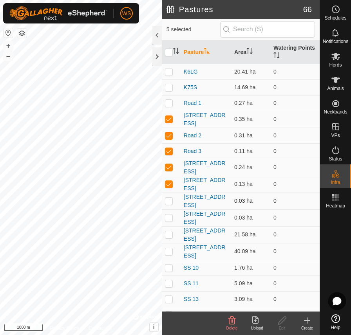
click at [167, 198] on p-checkbox at bounding box center [169, 201] width 8 height 6
checkbox input "true"
click at [168, 215] on p-checkbox at bounding box center [169, 218] width 8 height 6
checkbox input "true"
drag, startPoint x: 168, startPoint y: 226, endPoint x: 168, endPoint y: 234, distance: 7.9
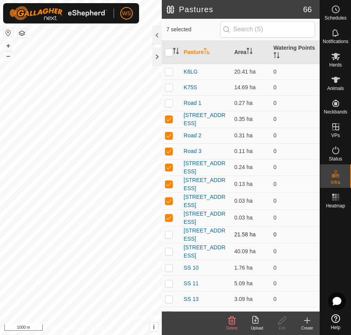
click at [168, 231] on p-checkbox at bounding box center [169, 234] width 8 height 6
checkbox input "true"
drag, startPoint x: 169, startPoint y: 244, endPoint x: 169, endPoint y: 251, distance: 7.8
click at [168, 248] on p-checkbox at bounding box center [169, 251] width 8 height 6
checkbox input "true"
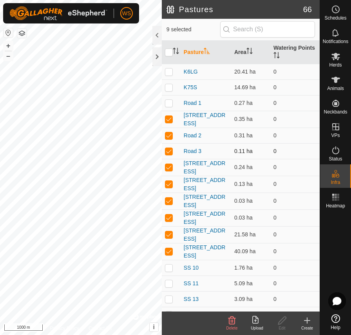
drag, startPoint x: 168, startPoint y: 135, endPoint x: 166, endPoint y: 148, distance: 13.0
click at [168, 136] on p-checkbox at bounding box center [169, 135] width 8 height 6
checkbox input "false"
click at [166, 151] on p-checkbox at bounding box center [169, 151] width 8 height 6
checkbox input "false"
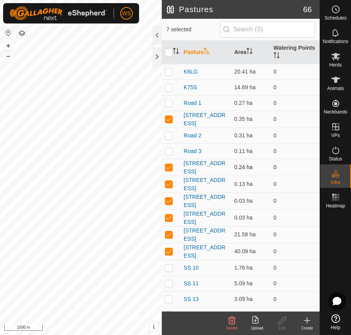
click at [168, 165] on p-checkbox at bounding box center [169, 167] width 8 height 6
checkbox input "false"
drag, startPoint x: 167, startPoint y: 181, endPoint x: 172, endPoint y: 188, distance: 8.3
click at [168, 183] on p-checkbox at bounding box center [169, 184] width 8 height 6
checkbox input "false"
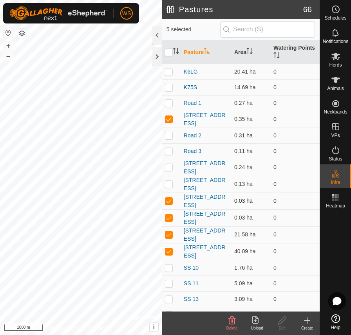
click at [168, 198] on p-checkbox at bounding box center [169, 201] width 8 height 6
checkbox input "false"
click at [168, 215] on p-checkbox at bounding box center [169, 218] width 8 height 6
checkbox input "false"
click at [170, 231] on p-checkbox at bounding box center [169, 234] width 8 height 6
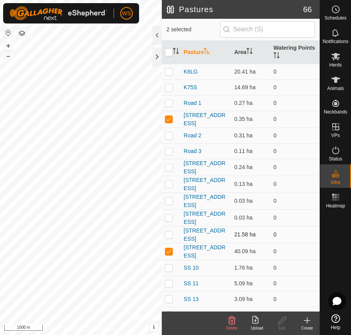
click at [166, 231] on p-checkbox at bounding box center [169, 234] width 8 height 6
checkbox input "true"
click at [169, 248] on p-checkbox at bounding box center [169, 251] width 8 height 6
checkbox input "false"
click at [168, 119] on p-checkbox at bounding box center [169, 119] width 8 height 6
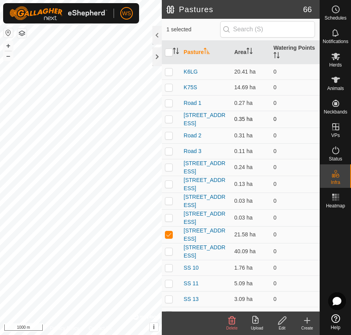
click at [168, 119] on p-checkbox at bounding box center [169, 119] width 8 height 6
checkbox input "true"
click at [193, 120] on link "[STREET_ADDRESS]" at bounding box center [205, 119] width 42 height 14
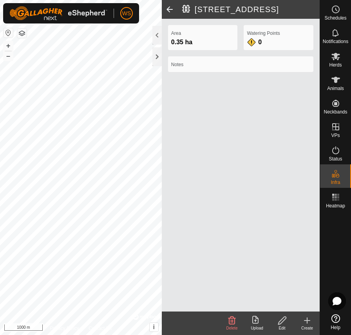
click at [284, 320] on icon at bounding box center [282, 320] width 10 height 9
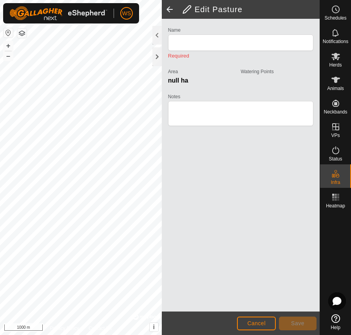
type input "[STREET_ADDRESS]"
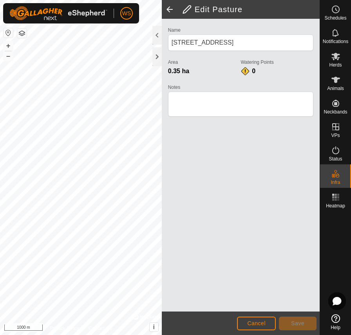
click at [168, 8] on span at bounding box center [170, 9] width 16 height 19
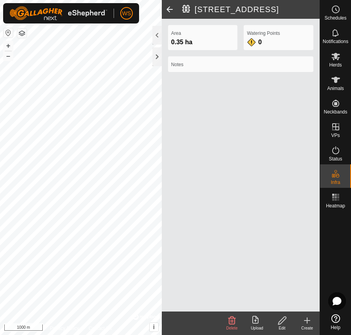
click at [168, 8] on span at bounding box center [170, 9] width 16 height 19
